Goal: Transaction & Acquisition: Download file/media

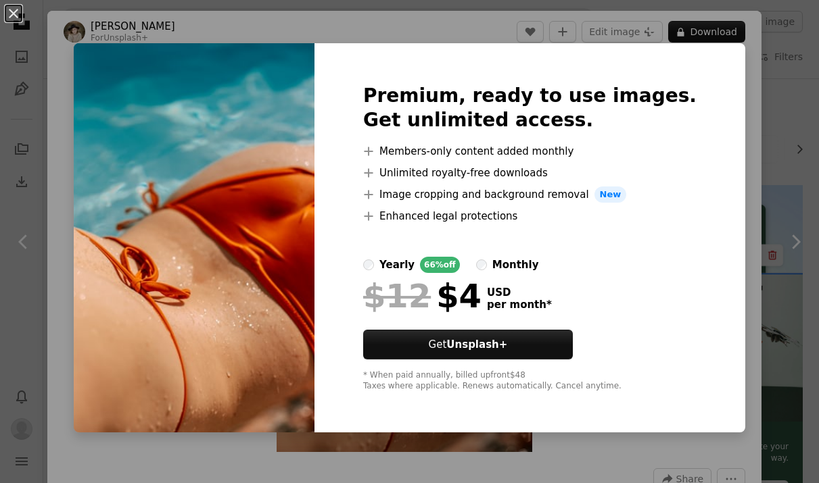
scroll to position [679, 0]
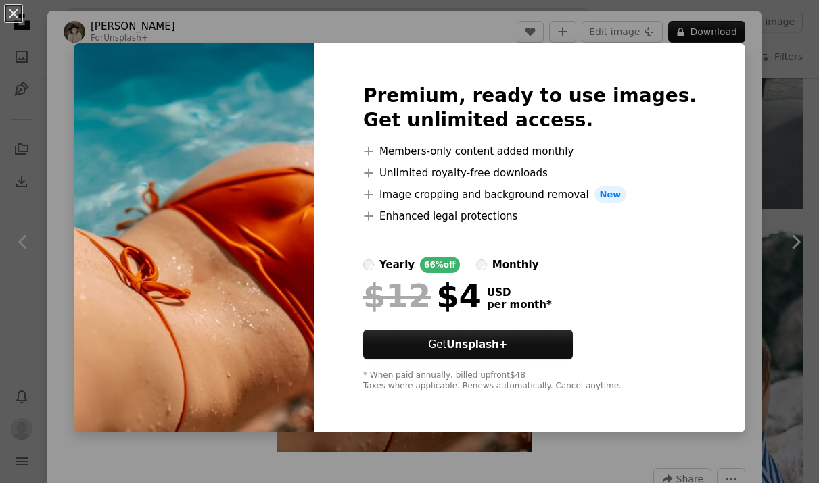
click at [755, 222] on div "An X shape Premium, ready to use images. Get unlimited access. A plus sign Memb…" at bounding box center [409, 241] width 819 height 483
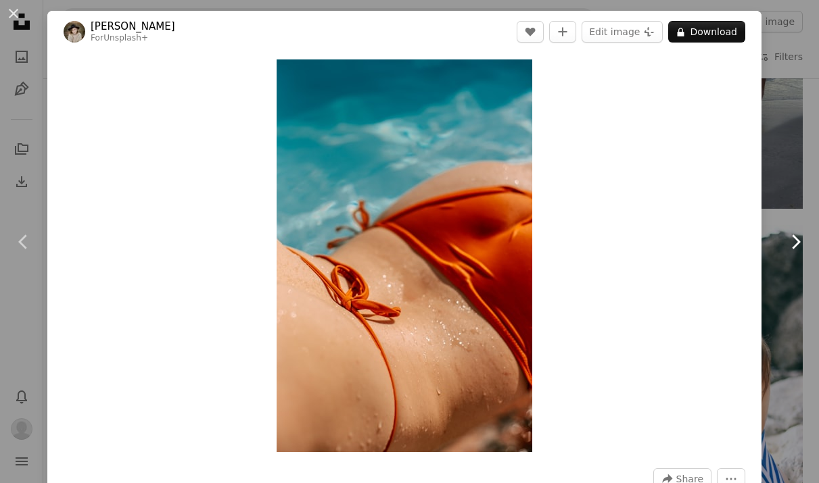
click at [802, 201] on link "Chevron right" at bounding box center [794, 242] width 47 height 130
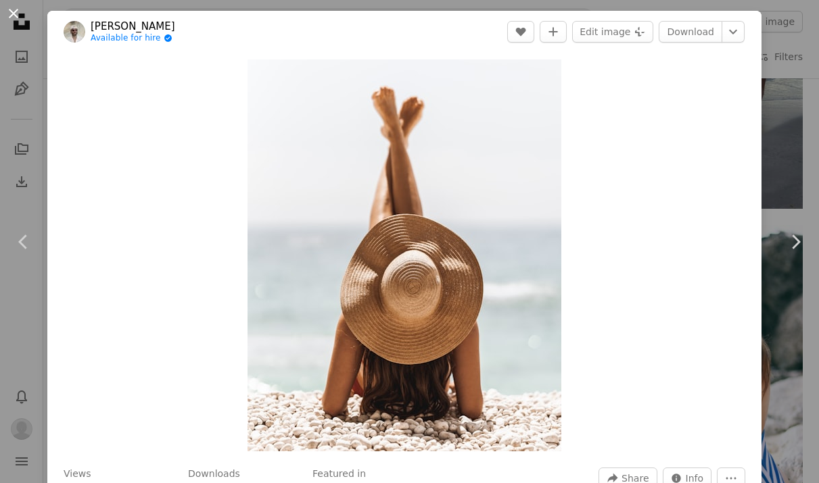
click at [14, 16] on button "An X shape" at bounding box center [13, 13] width 16 height 16
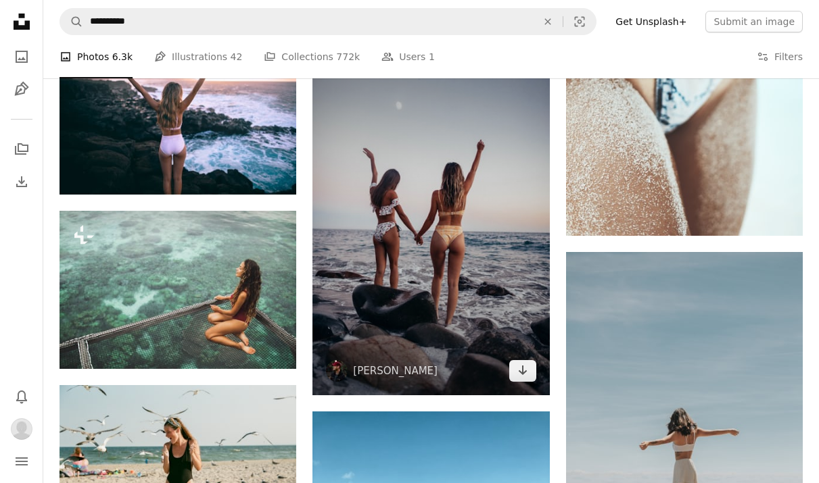
scroll to position [1404, 0]
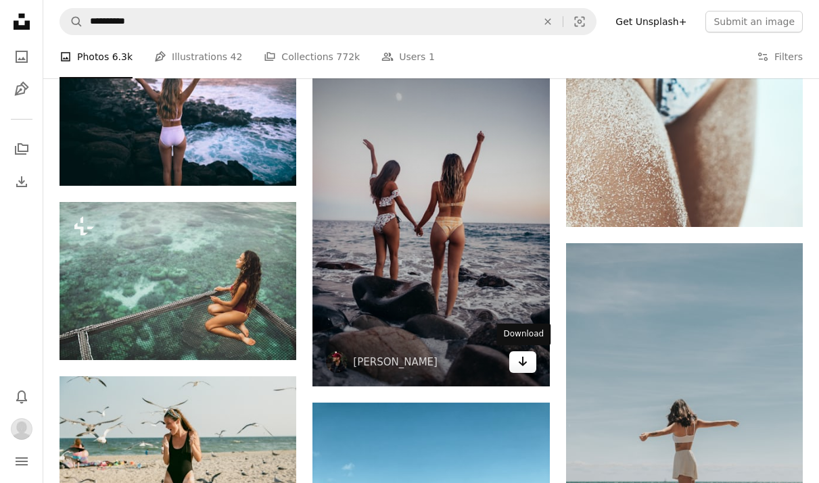
click at [528, 360] on link "Arrow pointing down" at bounding box center [522, 363] width 27 height 22
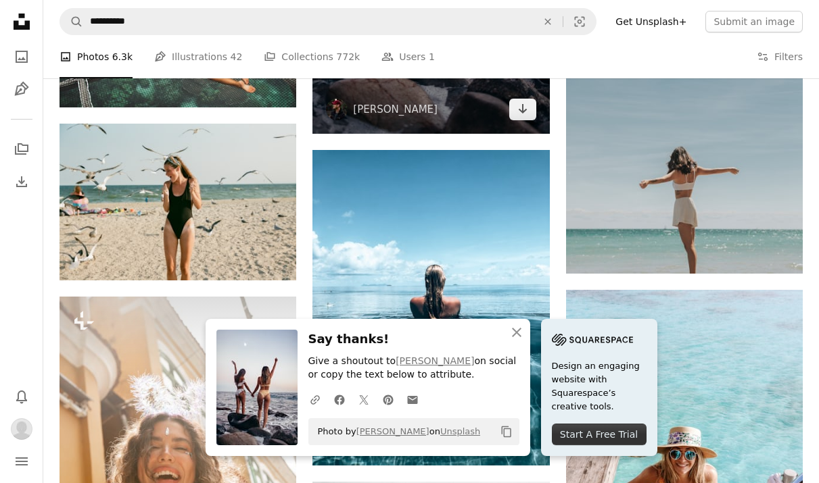
scroll to position [1681, 0]
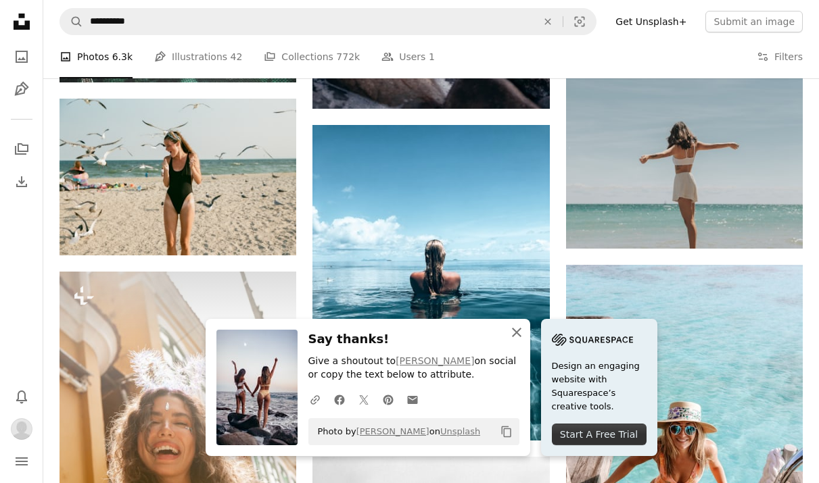
click at [517, 333] on icon "An X shape" at bounding box center [516, 333] width 16 height 16
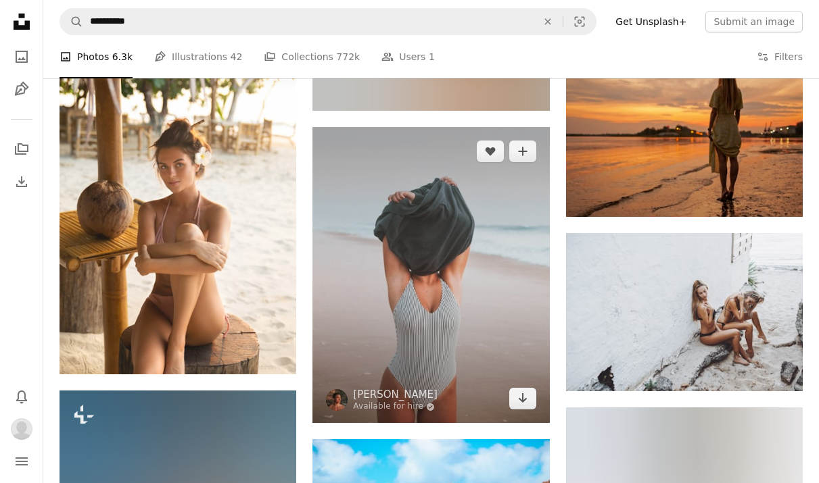
scroll to position [5421, 0]
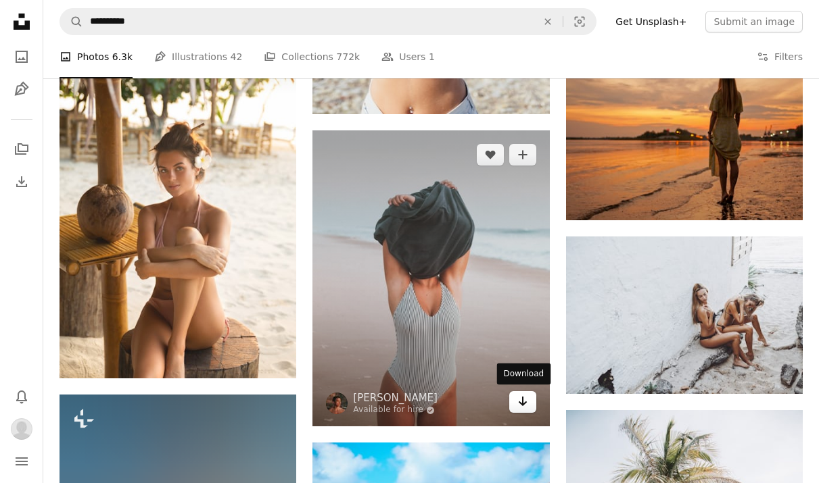
click at [520, 404] on icon "Arrow pointing down" at bounding box center [522, 401] width 11 height 16
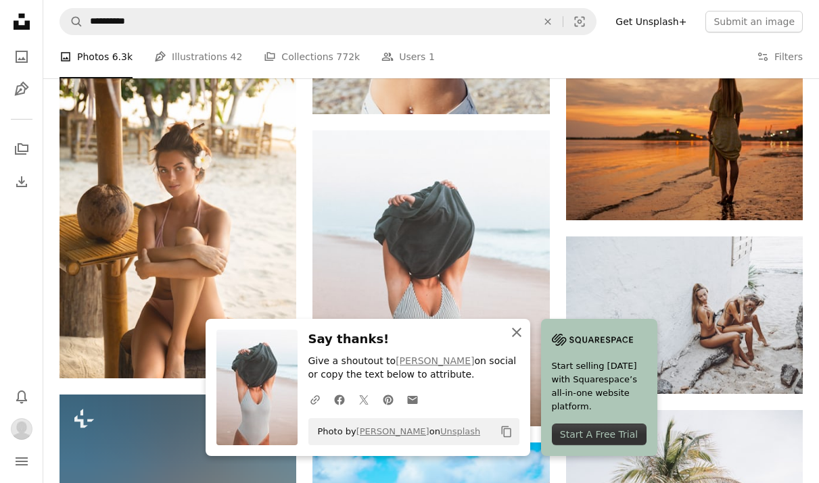
click at [512, 328] on icon "An X shape" at bounding box center [516, 333] width 16 height 16
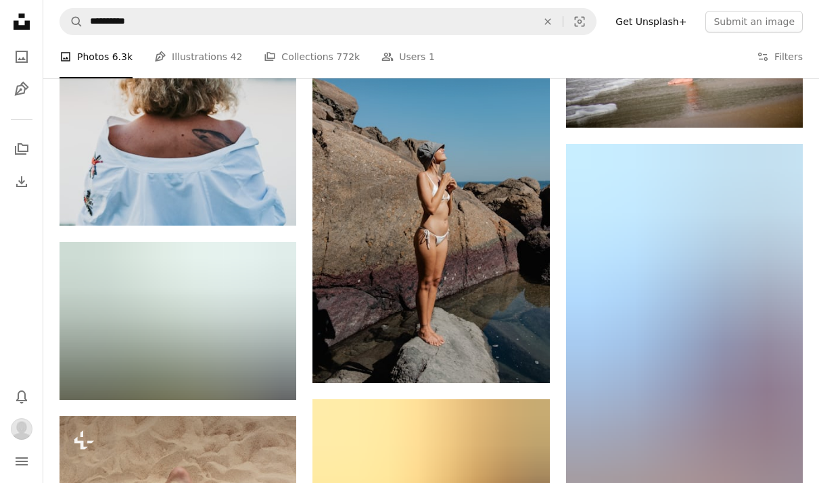
scroll to position [16243, 0]
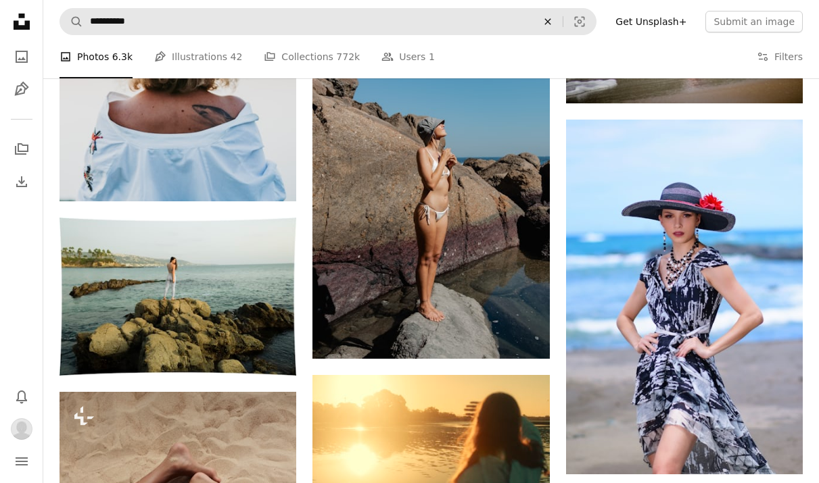
click at [562, 19] on icon "An X shape" at bounding box center [548, 21] width 30 height 11
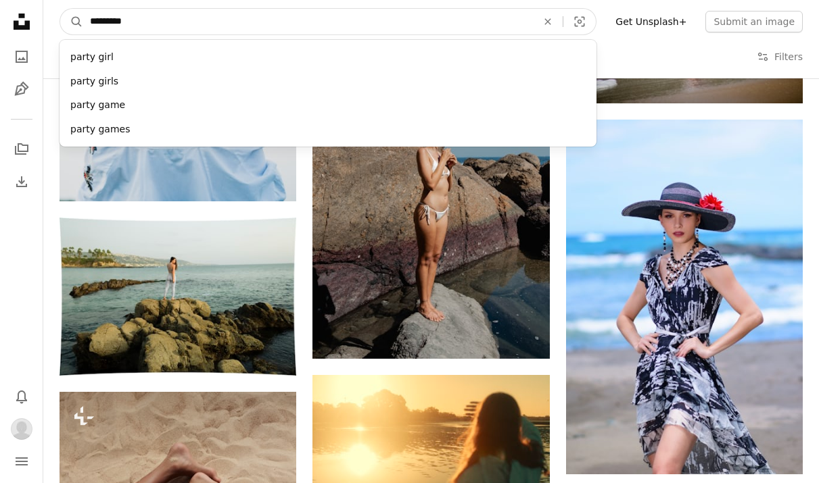
type input "**********"
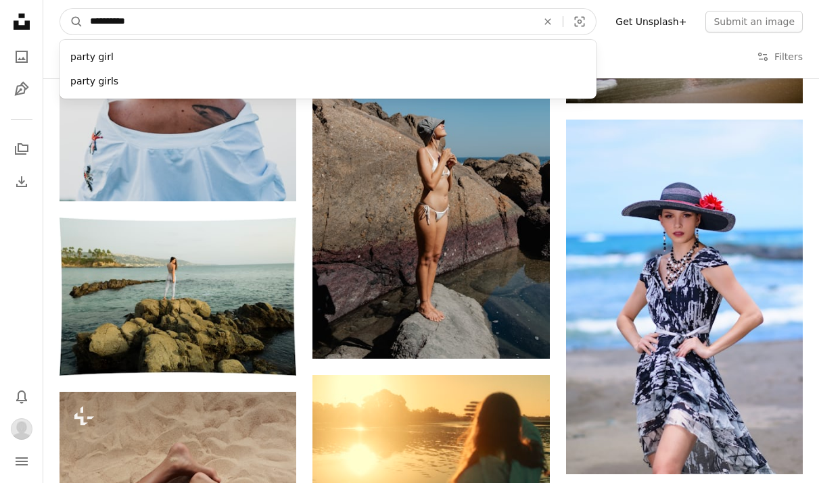
click at [72, 22] on button "A magnifying glass" at bounding box center [71, 22] width 23 height 26
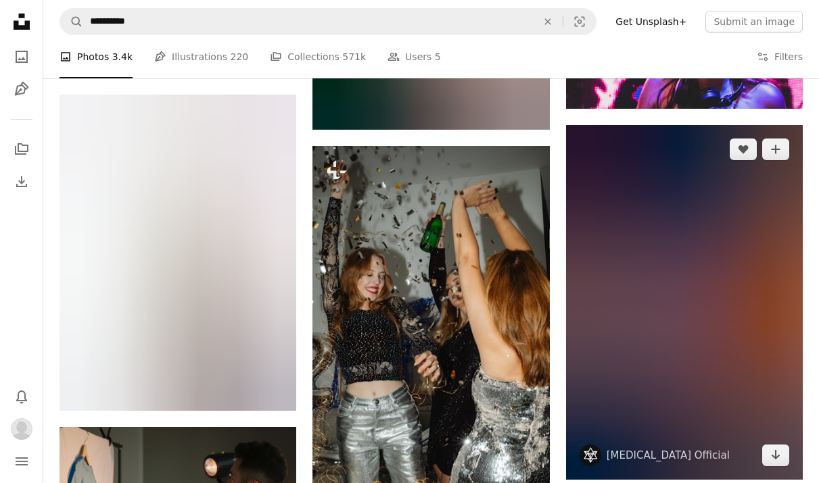
scroll to position [2264, 0]
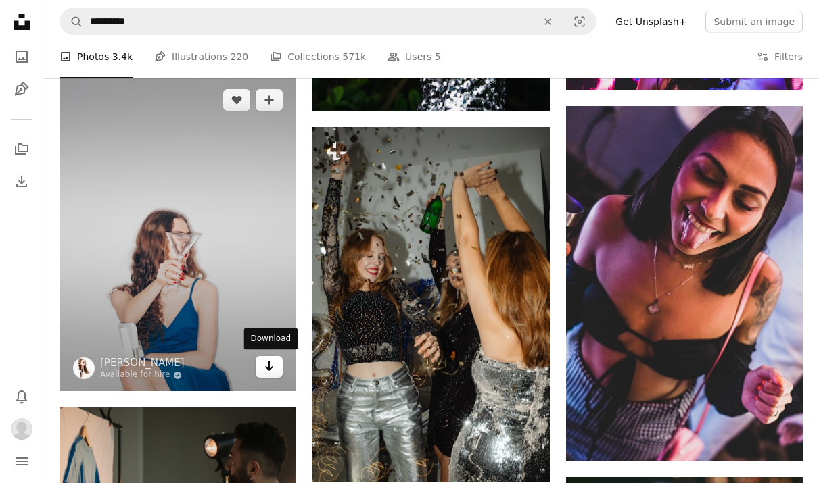
click at [271, 361] on icon "Arrow pointing down" at bounding box center [269, 366] width 11 height 16
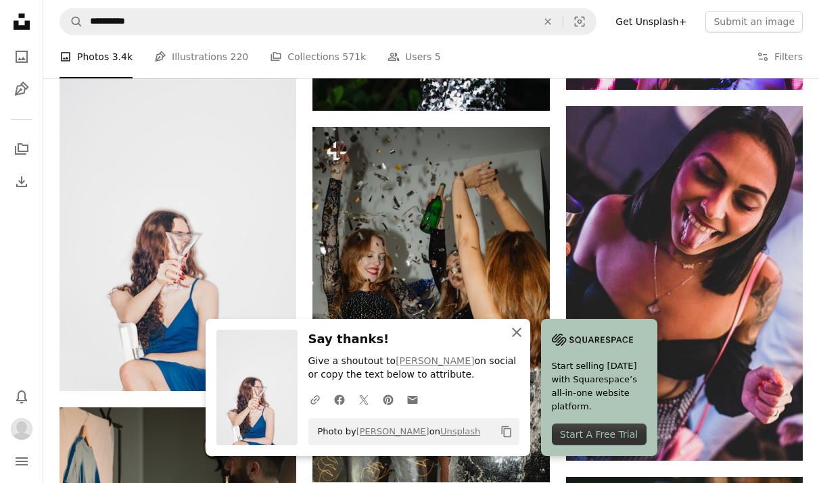
click at [523, 335] on icon "An X shape" at bounding box center [516, 333] width 16 height 16
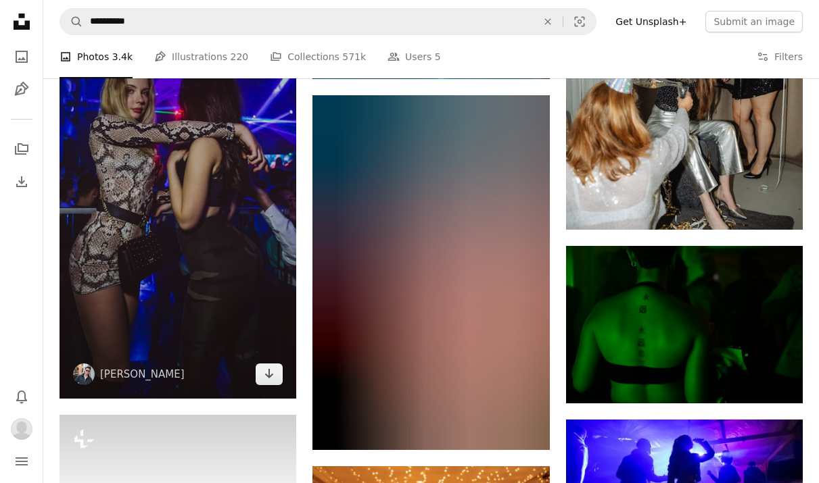
scroll to position [3059, 0]
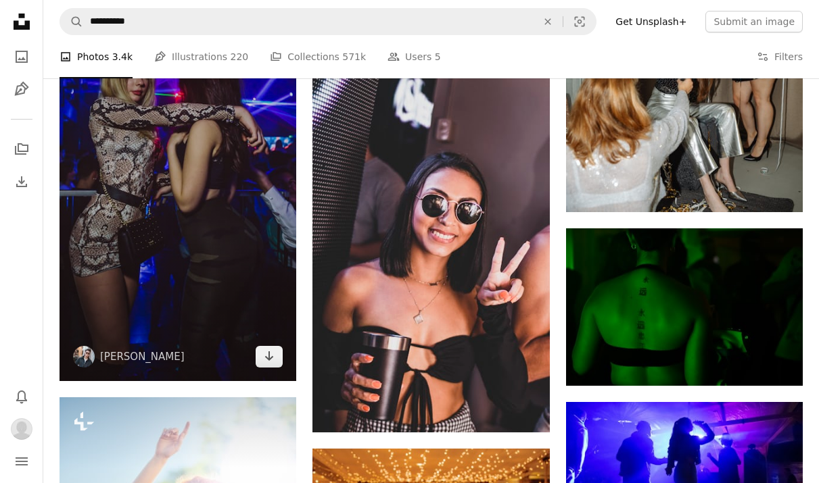
click at [266, 364] on img at bounding box center [177, 170] width 237 height 421
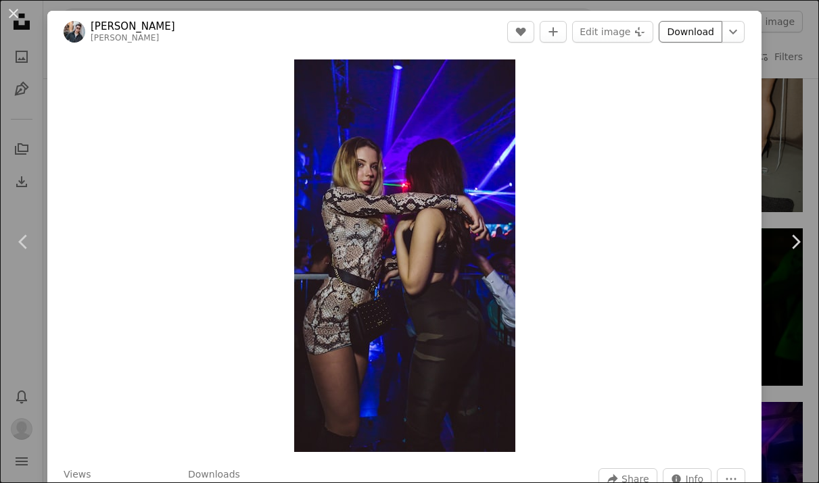
click at [719, 27] on link "Download" at bounding box center [690, 32] width 64 height 22
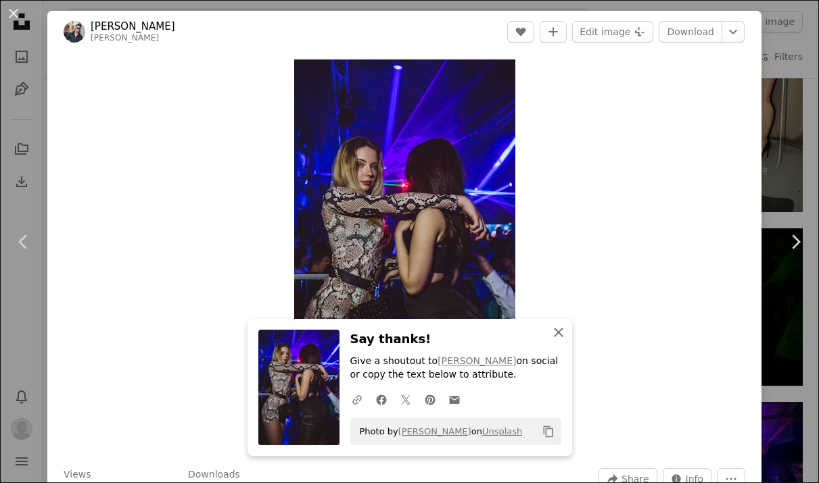
click at [554, 335] on icon "An X shape" at bounding box center [558, 333] width 16 height 16
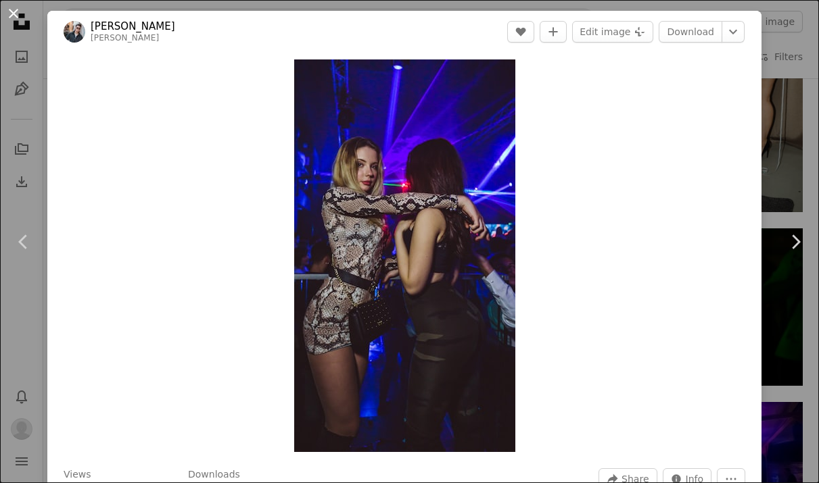
click at [17, 18] on button "An X shape" at bounding box center [13, 13] width 16 height 16
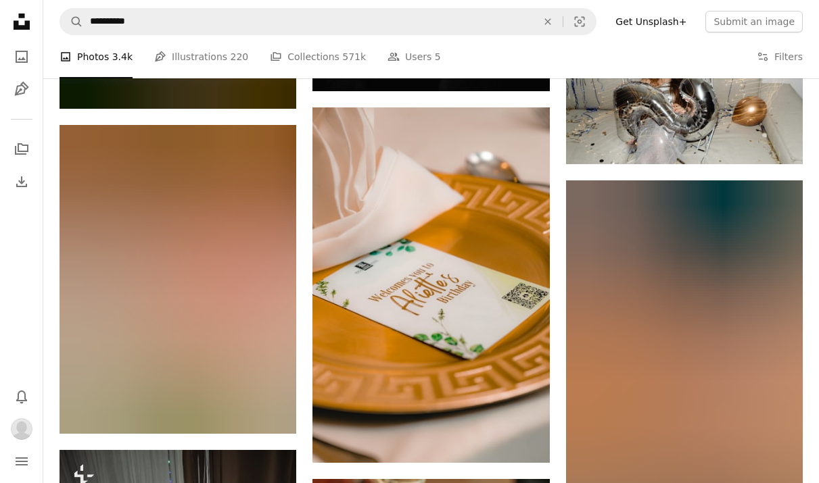
scroll to position [7775, 0]
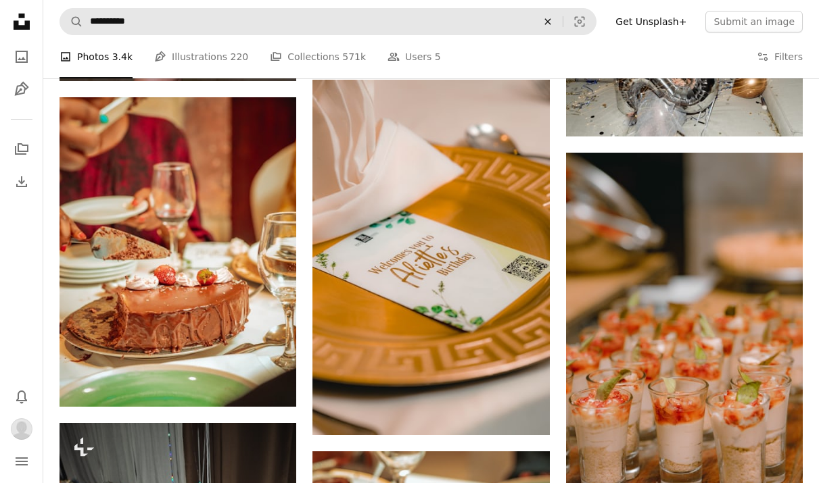
click at [560, 19] on icon "An X shape" at bounding box center [548, 21] width 30 height 11
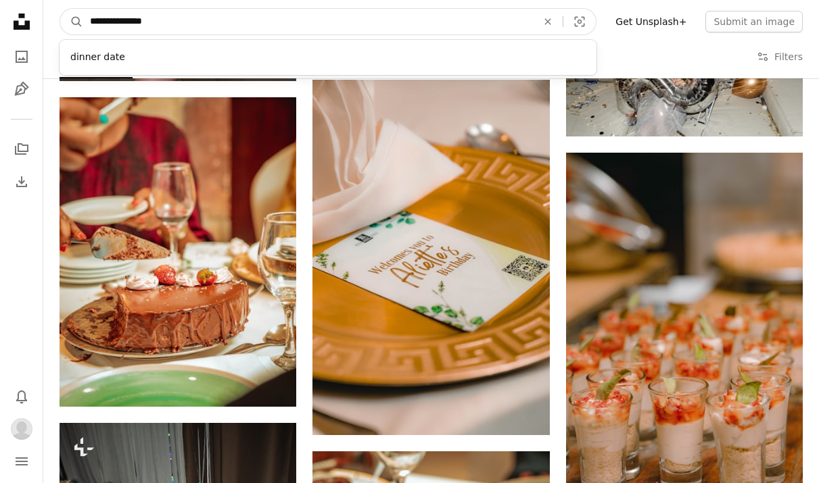
type input "**********"
click at [72, 22] on button "A magnifying glass" at bounding box center [71, 22] width 23 height 26
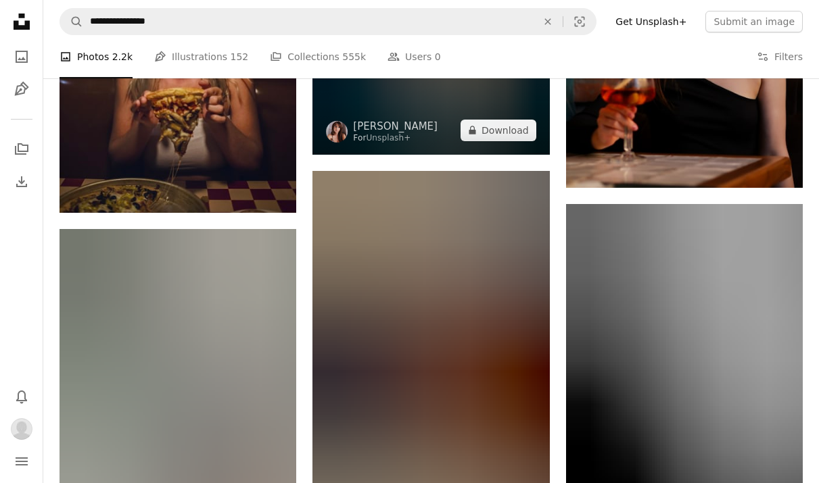
scroll to position [4340, 0]
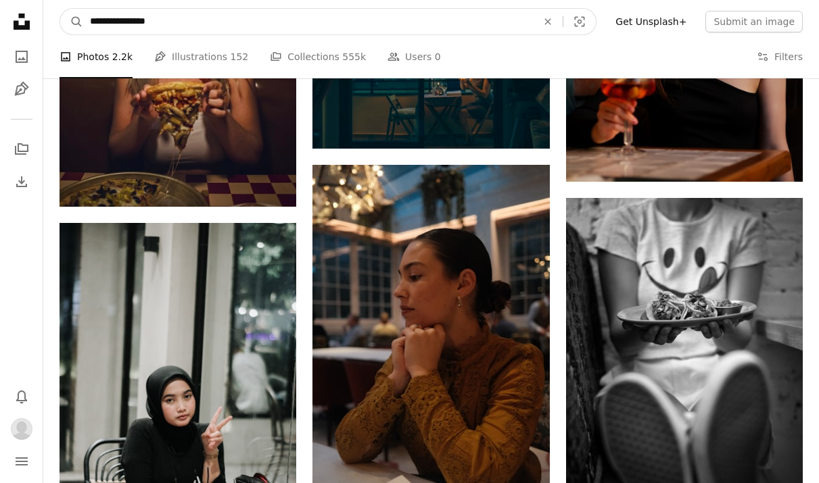
drag, startPoint x: 268, startPoint y: 26, endPoint x: 156, endPoint y: 24, distance: 112.2
click at [156, 24] on input "**********" at bounding box center [308, 22] width 450 height 26
type input "**********"
click at [72, 22] on button "A magnifying glass" at bounding box center [71, 22] width 23 height 26
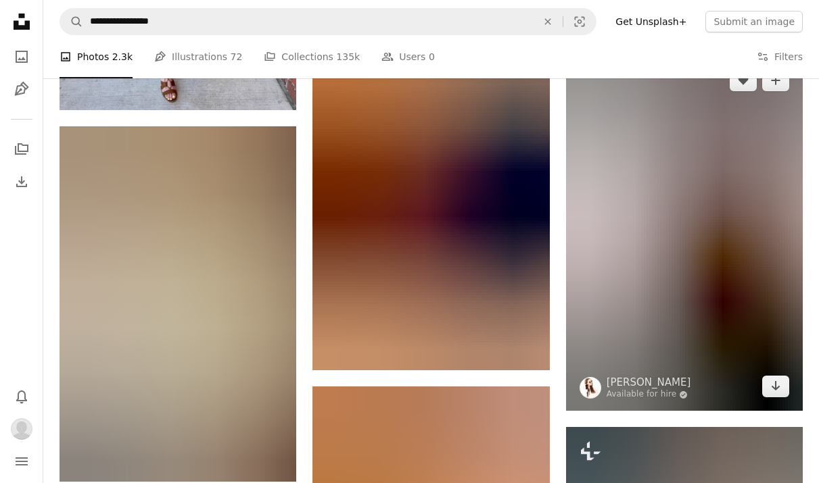
scroll to position [1941, 0]
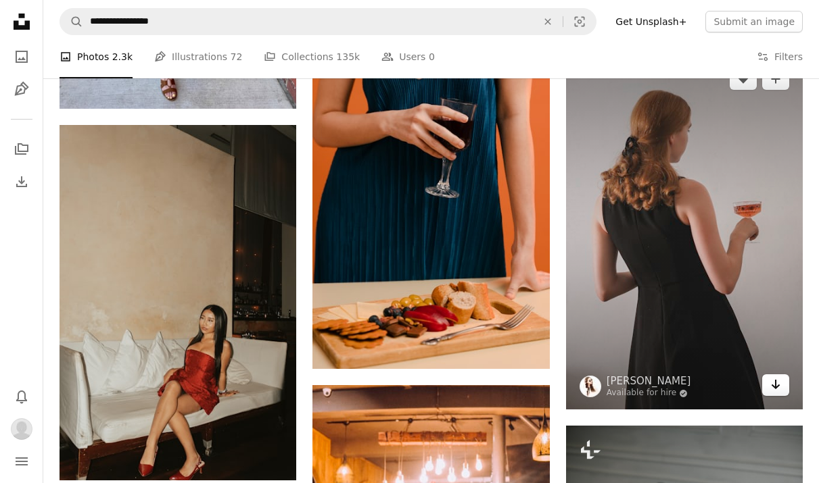
click at [782, 383] on link "Arrow pointing down" at bounding box center [775, 386] width 27 height 22
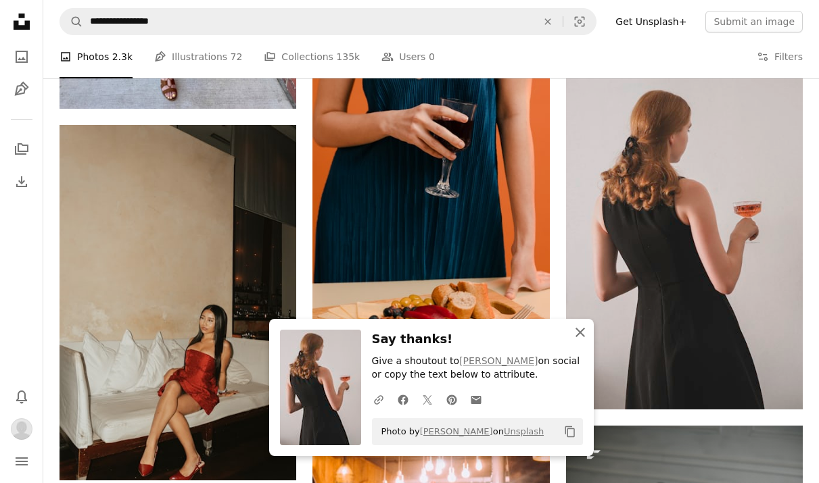
click at [587, 343] on button "An X shape Close" at bounding box center [580, 332] width 27 height 27
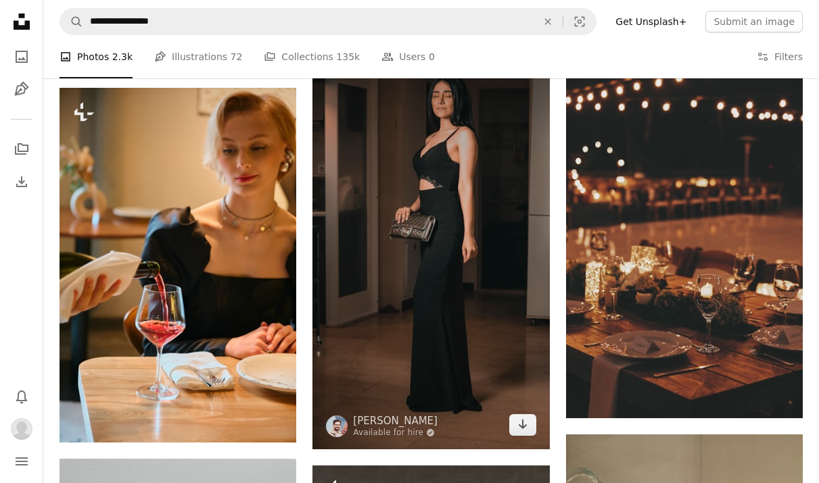
scroll to position [3787, 0]
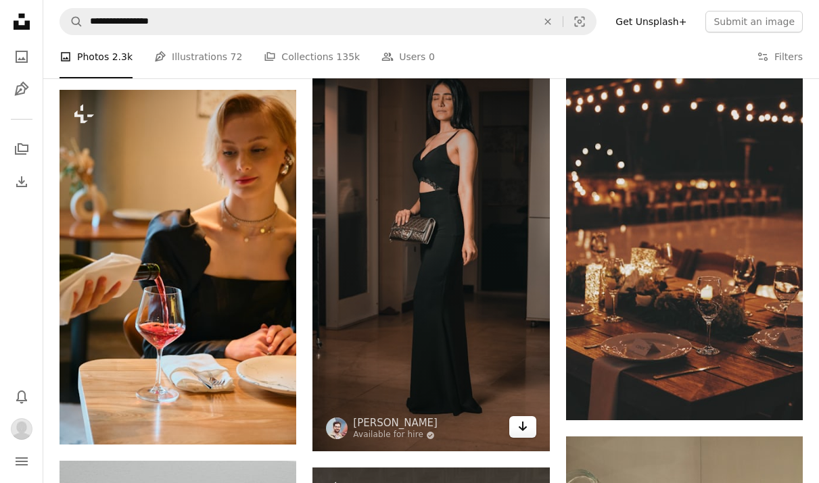
click at [523, 429] on icon "Arrow pointing down" at bounding box center [522, 426] width 11 height 16
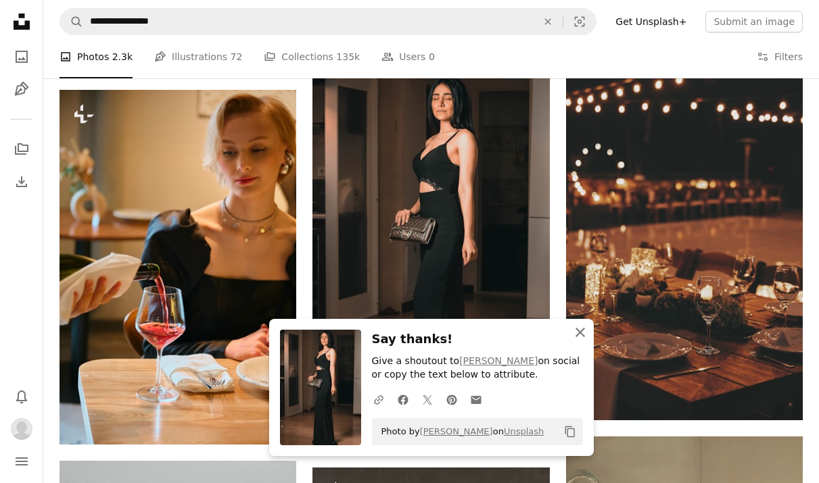
click at [578, 333] on icon "button" at bounding box center [579, 332] width 9 height 9
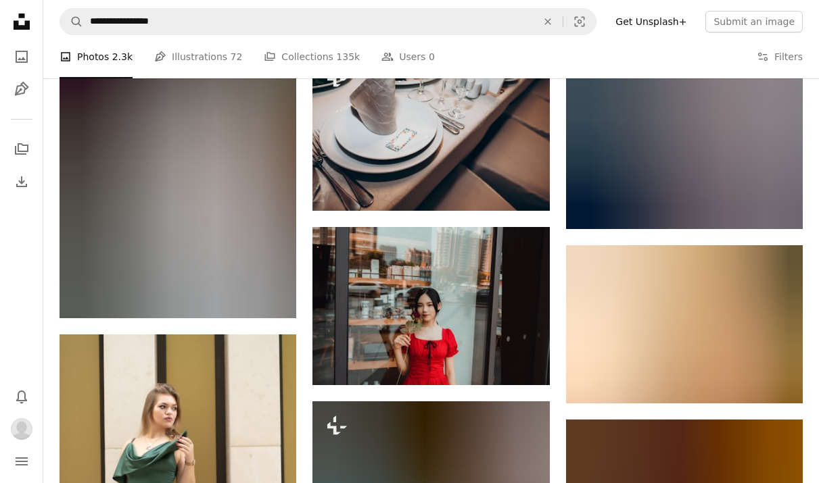
scroll to position [5899, 0]
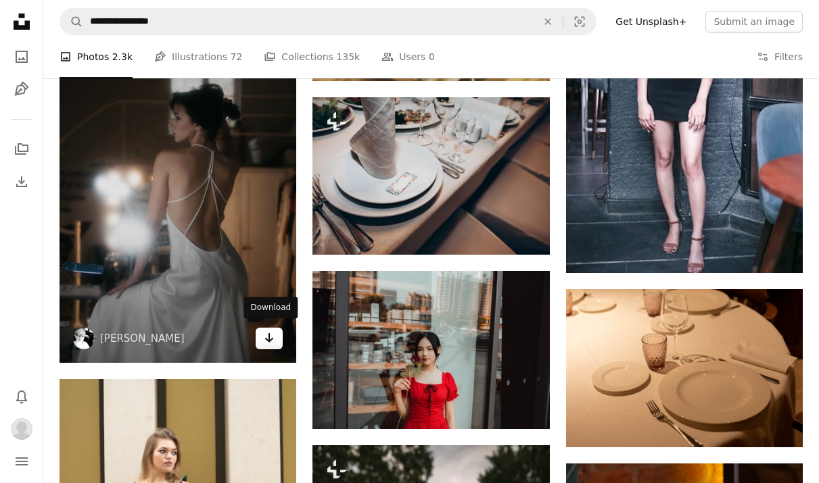
click at [272, 333] on icon "Arrow pointing down" at bounding box center [269, 338] width 11 height 16
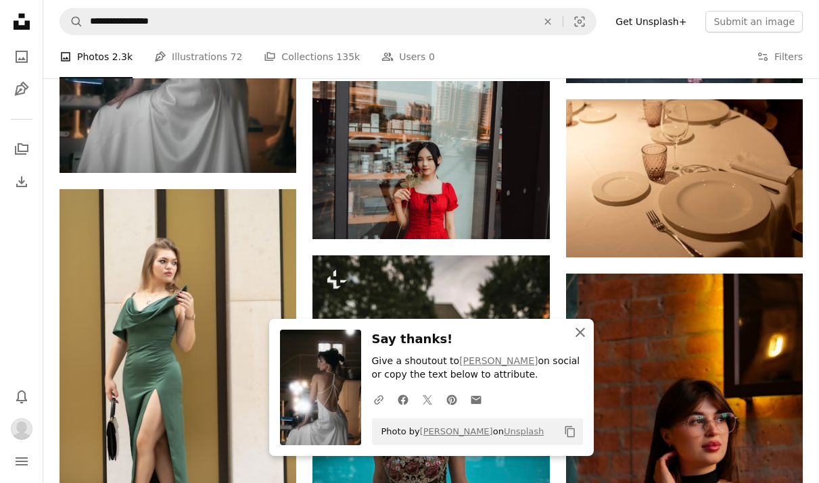
scroll to position [6094, 0]
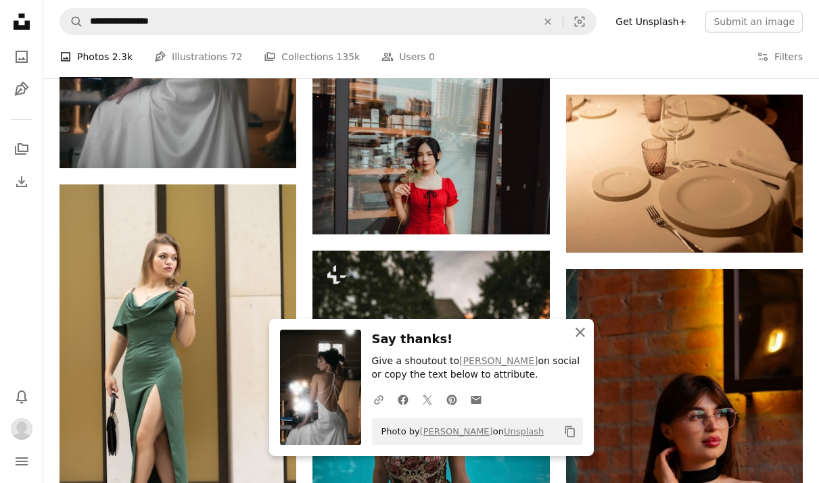
click at [577, 335] on icon "An X shape" at bounding box center [580, 333] width 16 height 16
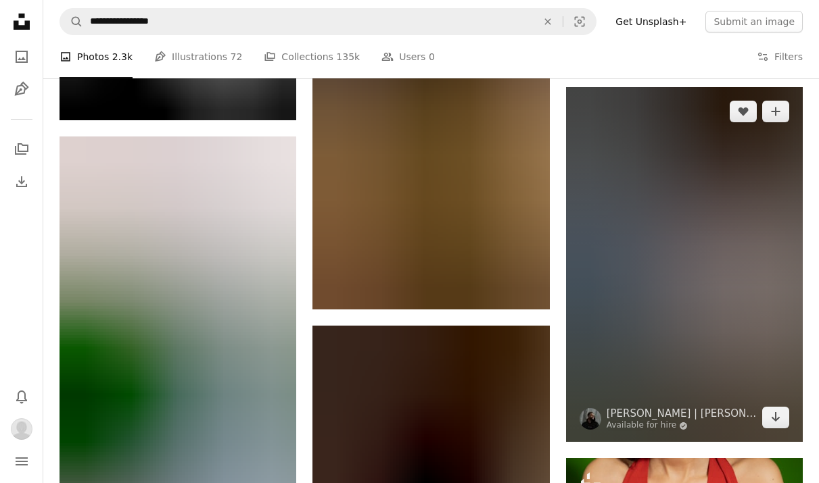
scroll to position [8052, 0]
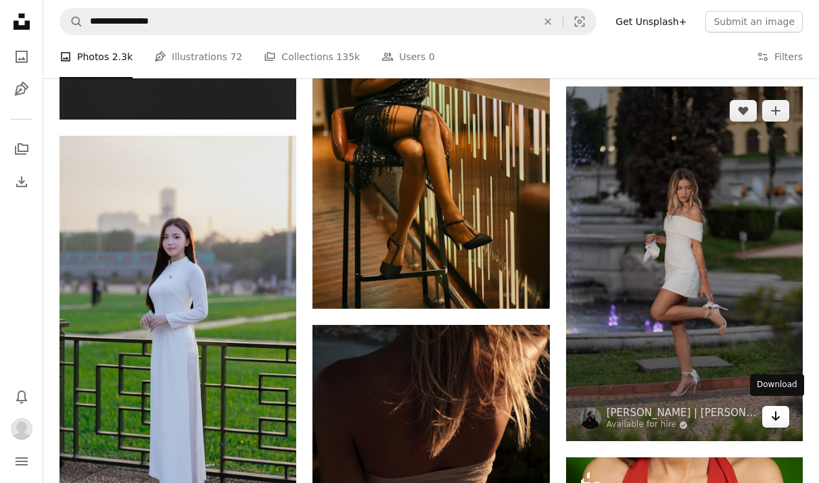
click at [775, 412] on icon "Download" at bounding box center [775, 416] width 9 height 9
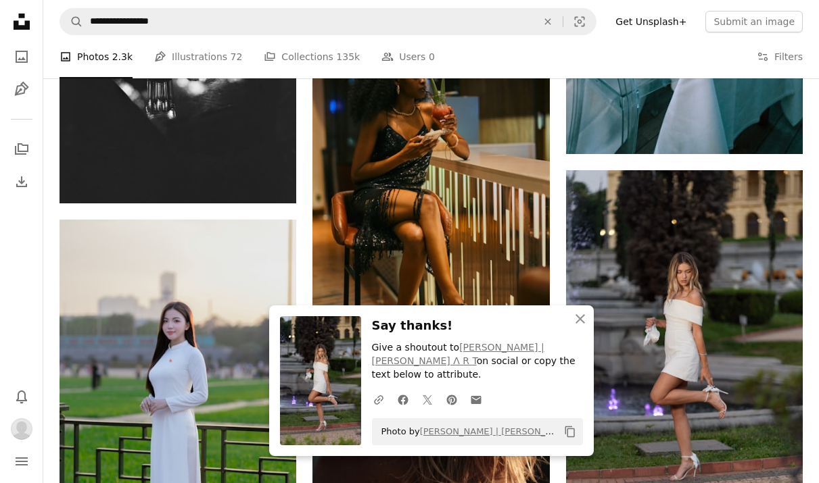
scroll to position [7963, 0]
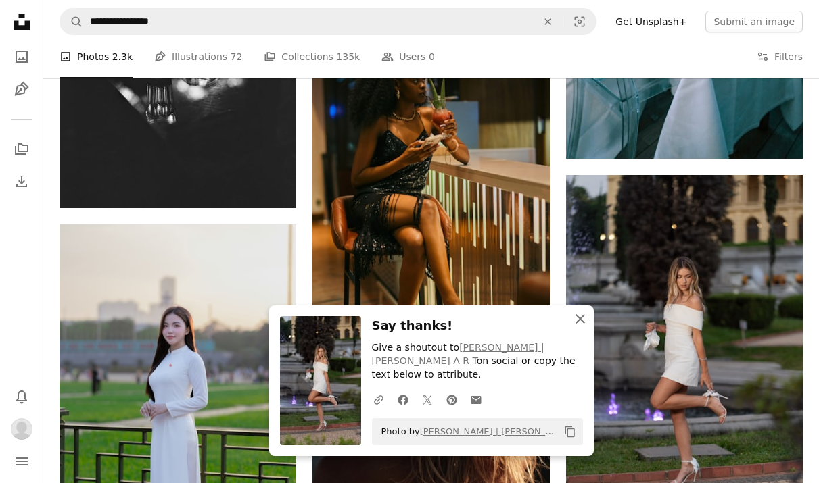
click at [577, 324] on icon "button" at bounding box center [579, 318] width 9 height 9
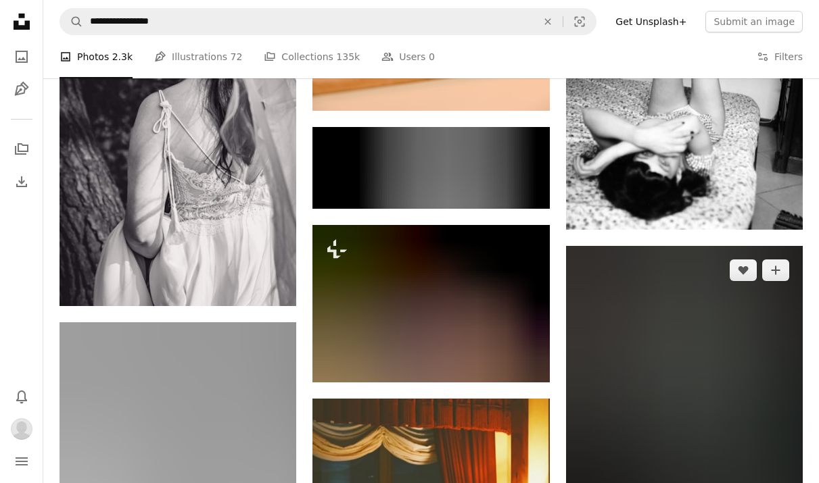
scroll to position [9908, 0]
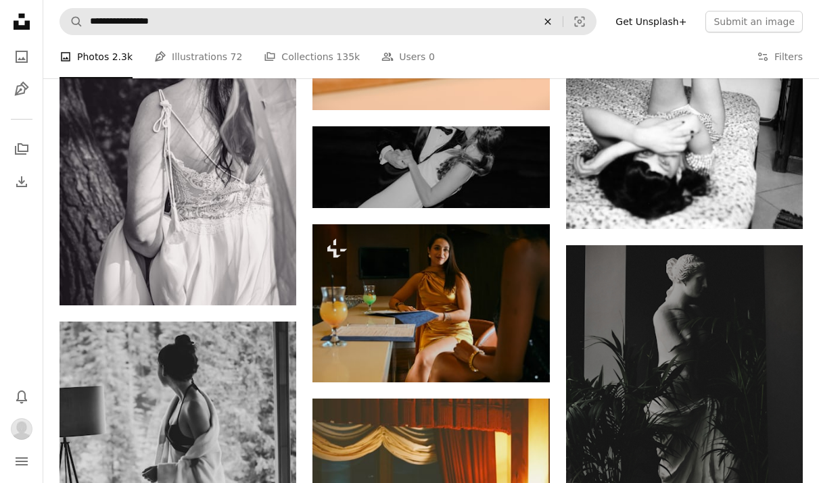
click at [556, 27] on button "An X shape" at bounding box center [548, 22] width 30 height 26
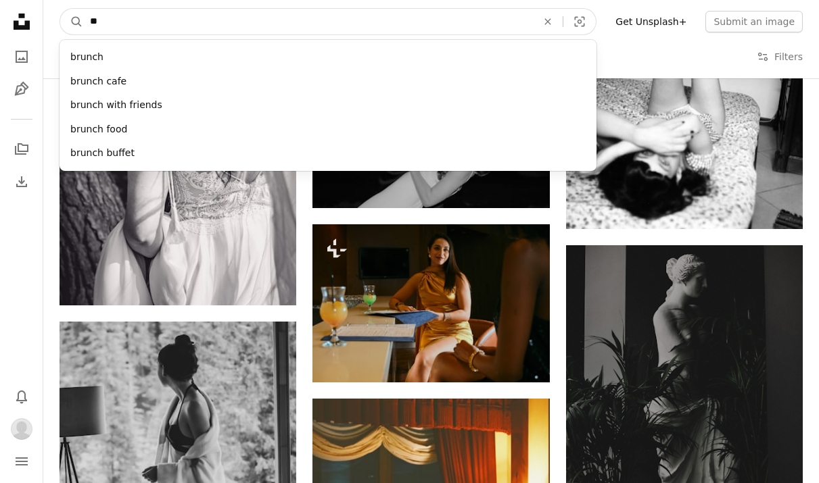
type input "*"
type input "*********"
click at [72, 22] on button "A magnifying glass" at bounding box center [71, 22] width 23 height 26
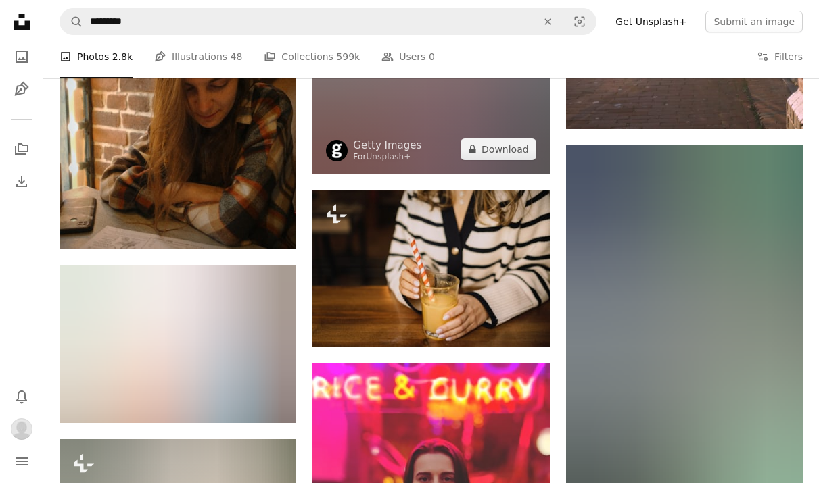
scroll to position [5929, 0]
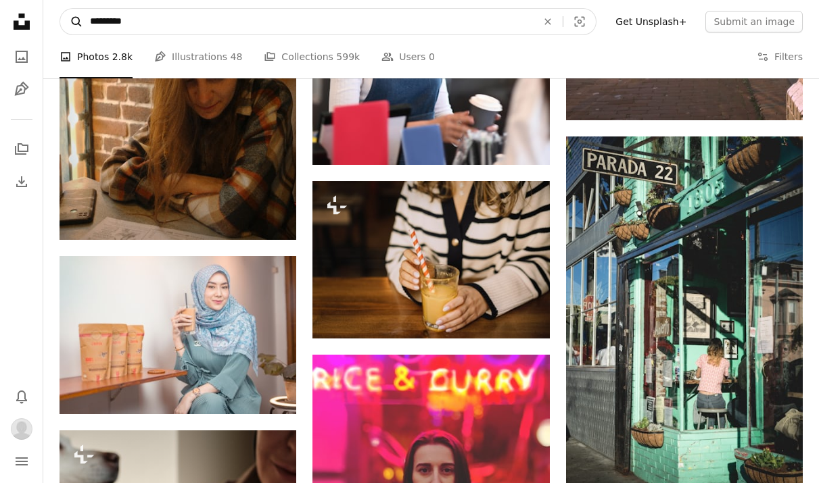
drag, startPoint x: 183, startPoint y: 23, endPoint x: 72, endPoint y: 20, distance: 110.3
click at [72, 20] on form "A magnifying glass ********* An X shape Visual search" at bounding box center [327, 21] width 537 height 27
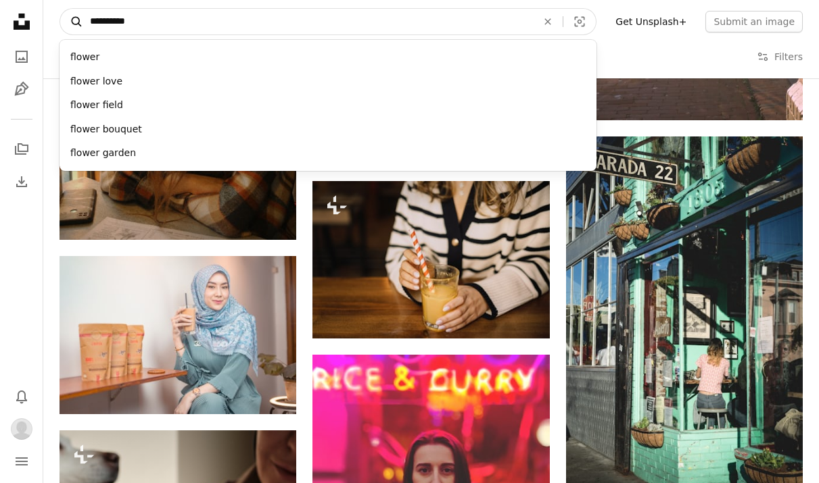
type input "**********"
click at [72, 22] on button "A magnifying glass" at bounding box center [71, 22] width 23 height 26
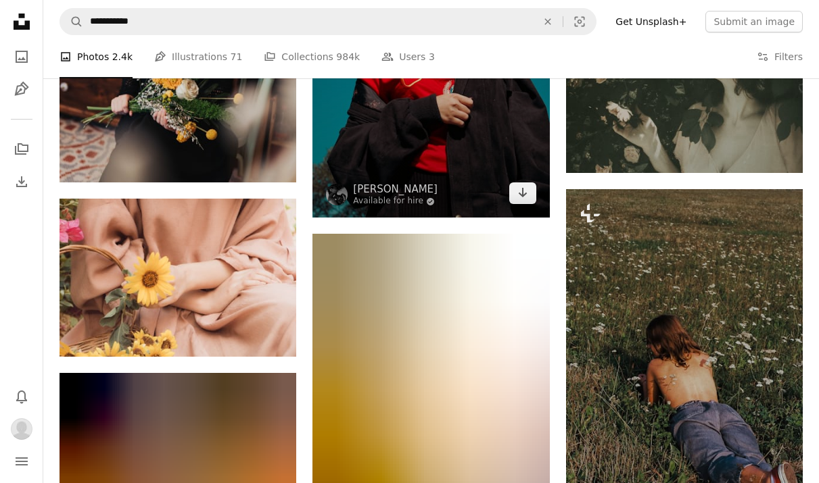
scroll to position [1577, 0]
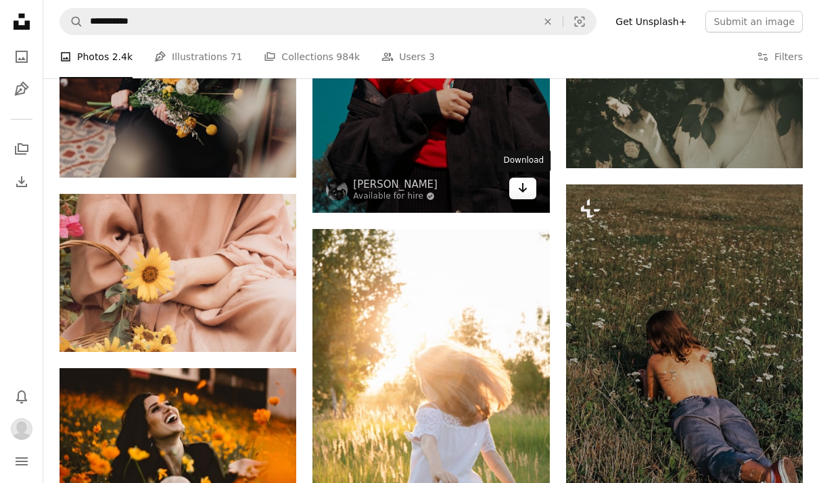
click at [525, 189] on icon "Arrow pointing down" at bounding box center [522, 188] width 11 height 16
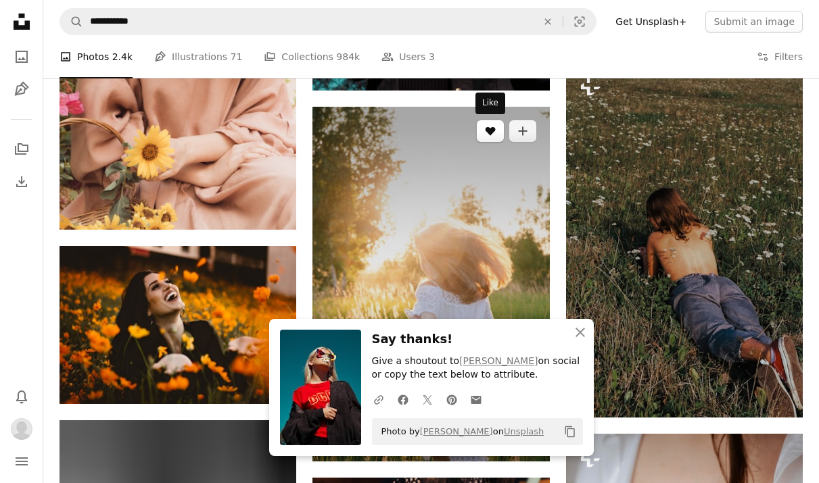
scroll to position [1712, 0]
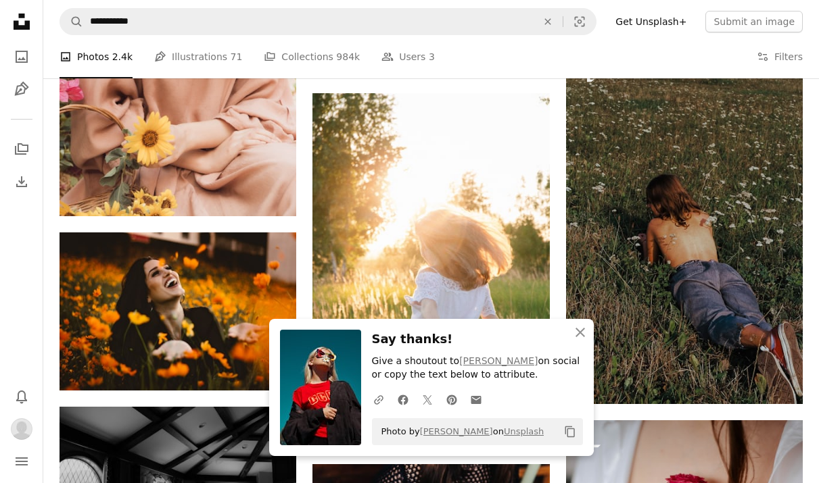
click at [598, 68] on div "A photo Photos 2.4k Pen Tool Illustrations 71 A stack of folders Collections 98…" at bounding box center [430, 56] width 743 height 43
click at [585, 336] on icon "An X shape" at bounding box center [580, 333] width 16 height 16
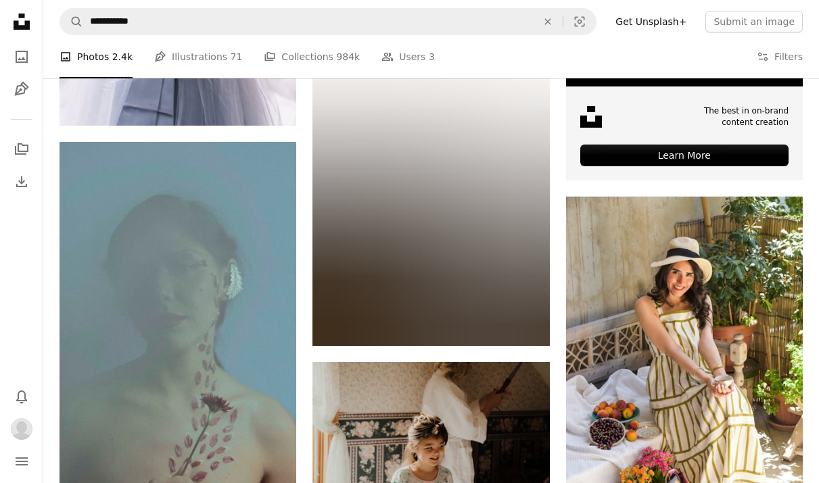
scroll to position [4693, 0]
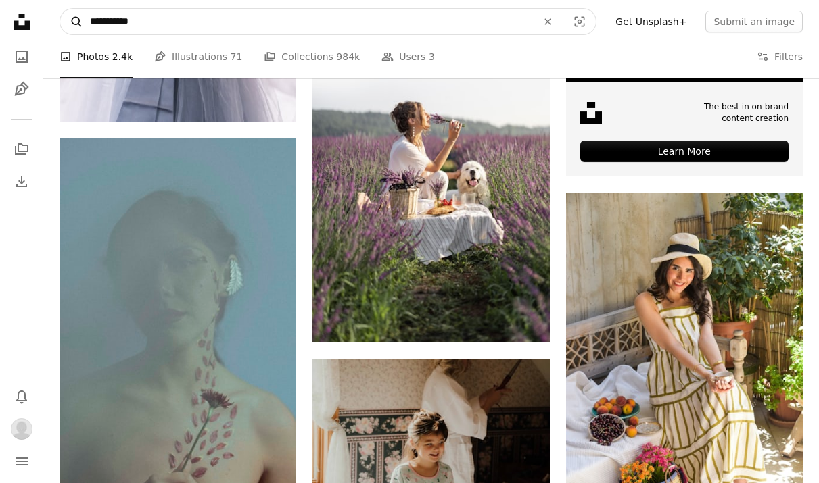
drag, startPoint x: 147, startPoint y: 26, endPoint x: 73, endPoint y: 24, distance: 74.4
click at [73, 24] on form "**********" at bounding box center [327, 21] width 537 height 27
type input "**********"
click at [72, 22] on button "A magnifying glass" at bounding box center [71, 22] width 23 height 26
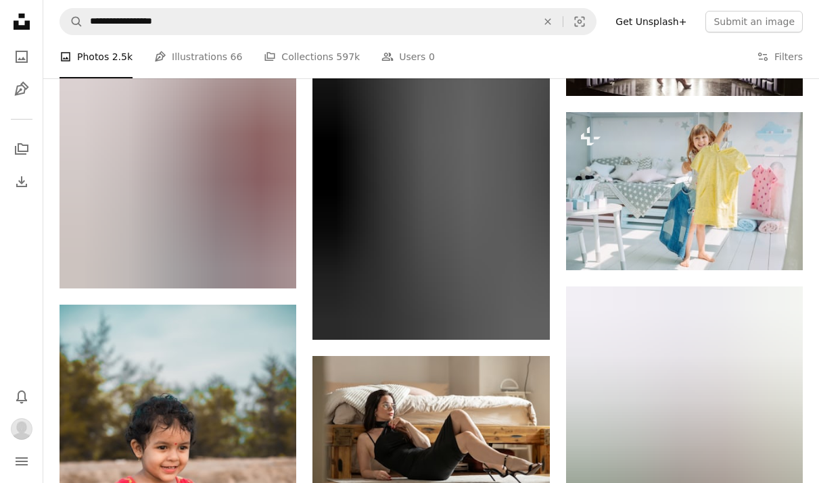
scroll to position [1861, 0]
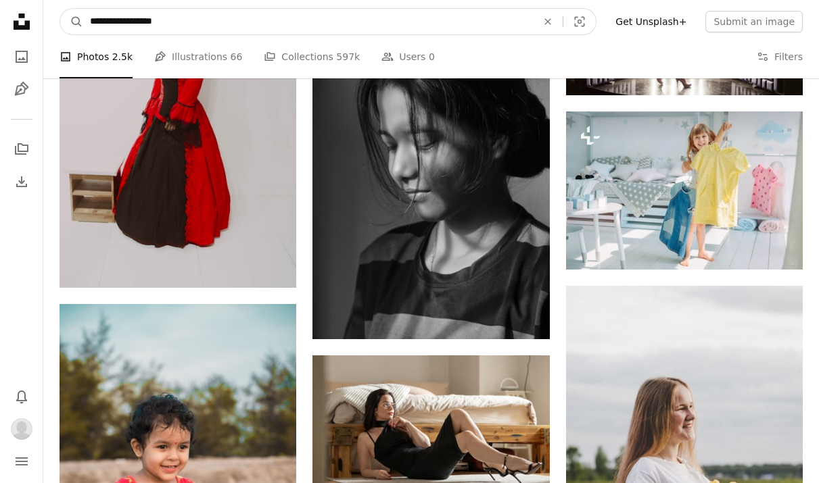
drag, startPoint x: 103, startPoint y: 22, endPoint x: 49, endPoint y: 22, distance: 53.4
click at [49, 22] on nav "**********" at bounding box center [430, 21] width 775 height 43
type input "**********"
click at [72, 22] on button "A magnifying glass" at bounding box center [71, 22] width 23 height 26
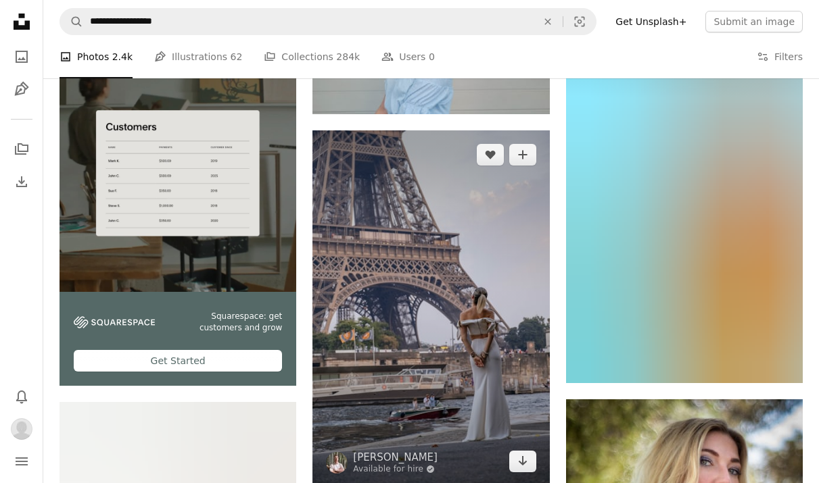
scroll to position [2598, 0]
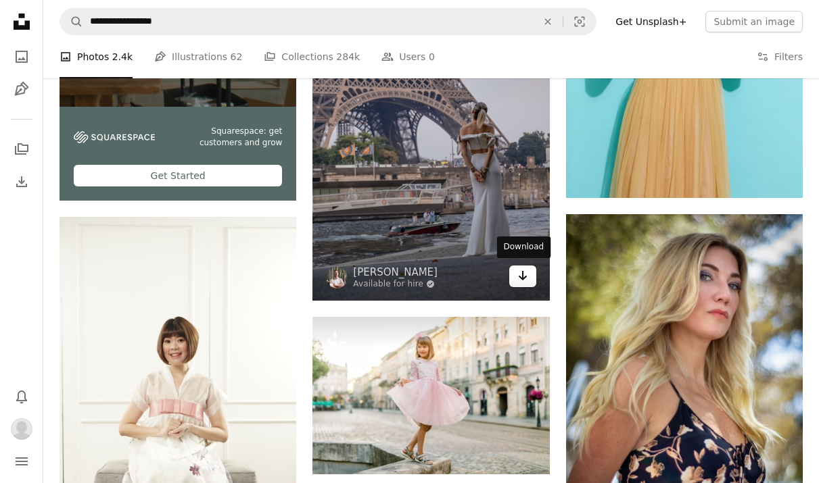
click at [522, 268] on icon "Arrow pointing down" at bounding box center [522, 276] width 11 height 16
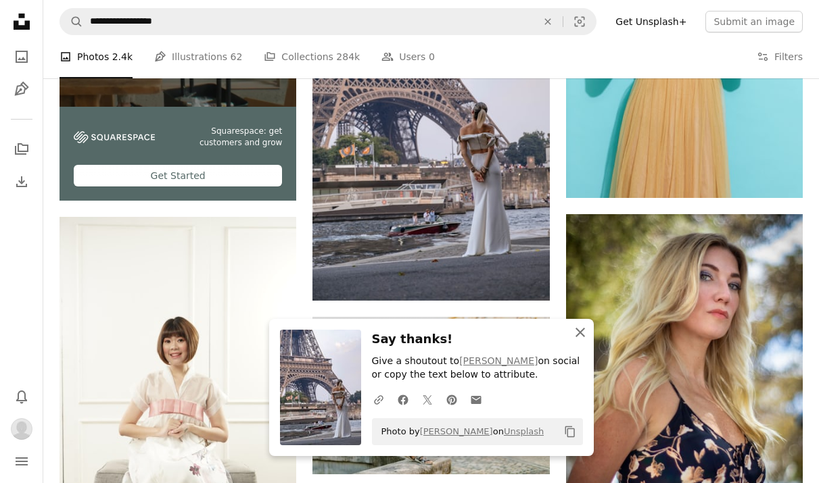
click at [583, 335] on icon "An X shape" at bounding box center [580, 333] width 16 height 16
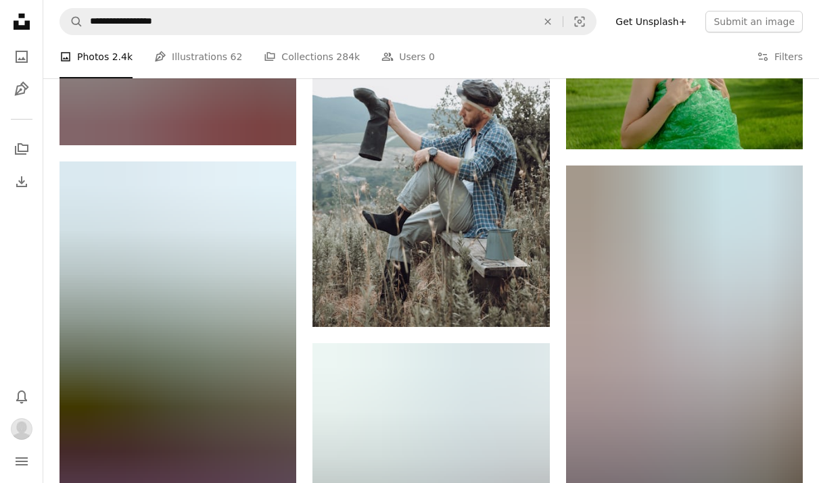
scroll to position [9946, 0]
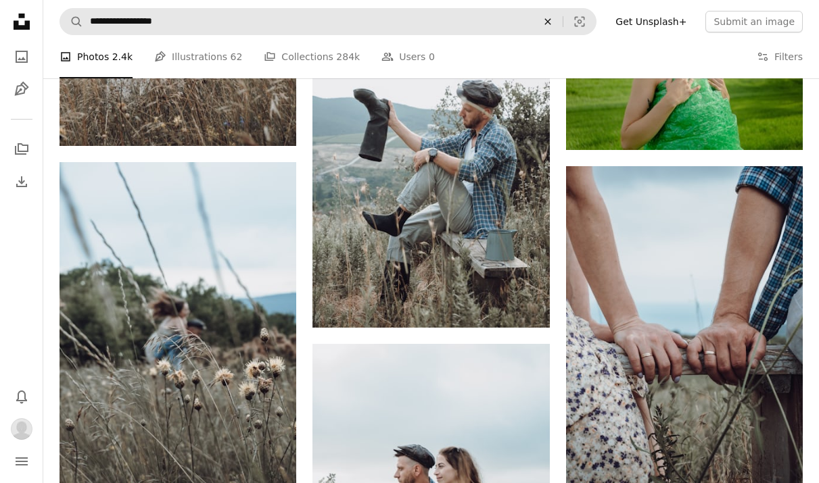
click at [562, 29] on button "An X shape" at bounding box center [548, 22] width 30 height 26
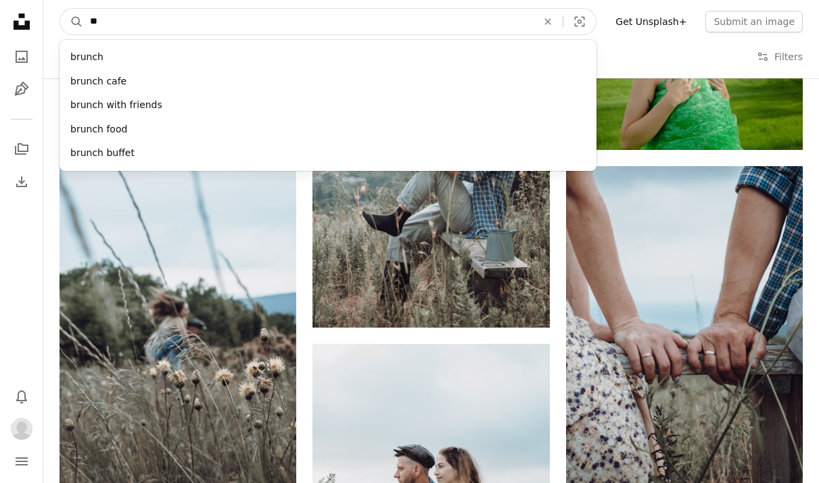
type input "*"
type input "**********"
click at [72, 22] on button "A magnifying glass" at bounding box center [71, 22] width 23 height 26
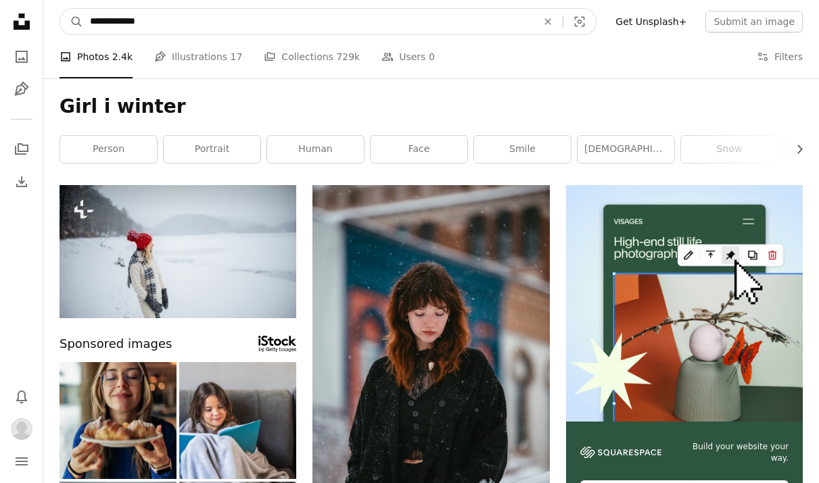
click at [108, 28] on input "**********" at bounding box center [308, 22] width 450 height 26
click at [108, 20] on input "**********" at bounding box center [308, 22] width 450 height 26
type input "**********"
click at [72, 22] on button "A magnifying glass" at bounding box center [71, 22] width 23 height 26
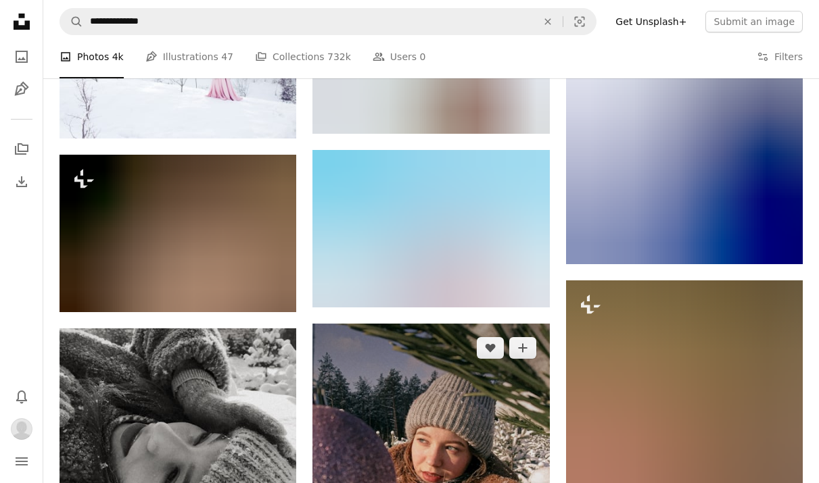
scroll to position [7774, 0]
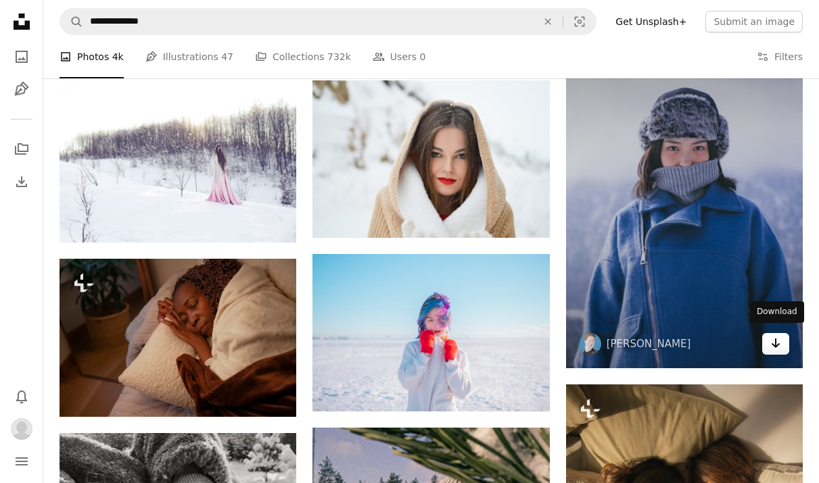
click at [773, 343] on icon "Arrow pointing down" at bounding box center [775, 343] width 11 height 16
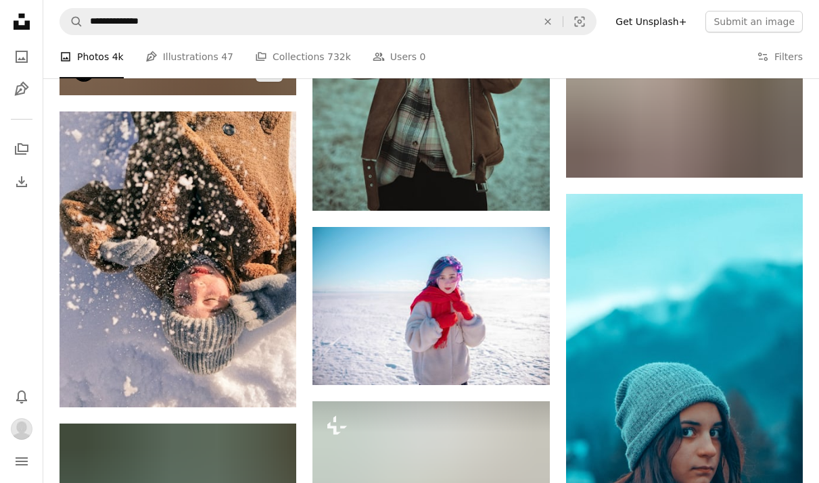
scroll to position [13350, 0]
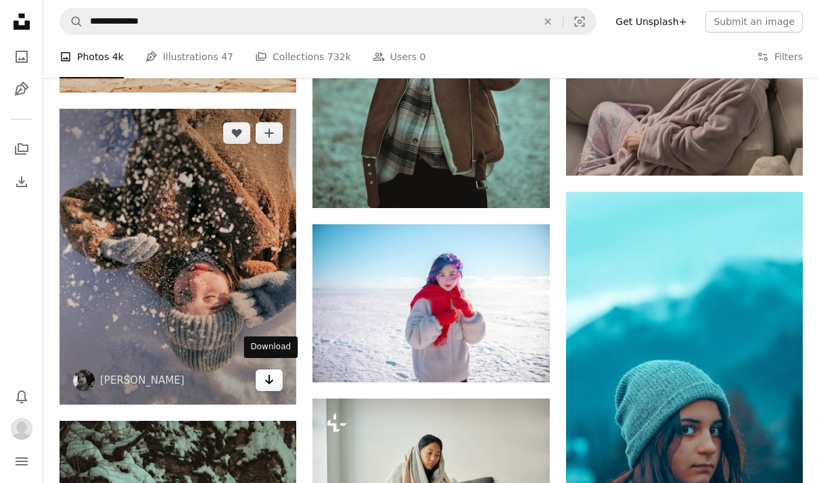
click at [273, 373] on icon "Arrow pointing down" at bounding box center [269, 380] width 11 height 16
